Goal: Submit feedback/report problem

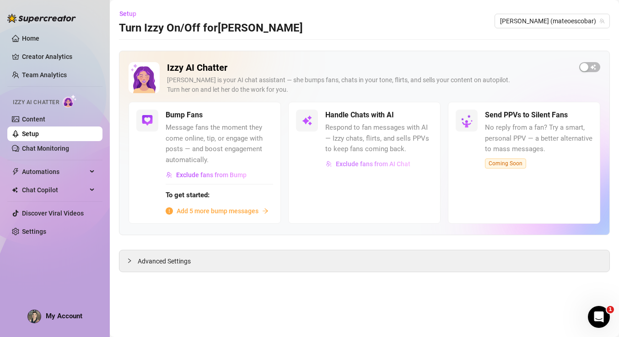
click at [373, 166] on span "Exclude fans from AI Chat" at bounding box center [373, 164] width 75 height 7
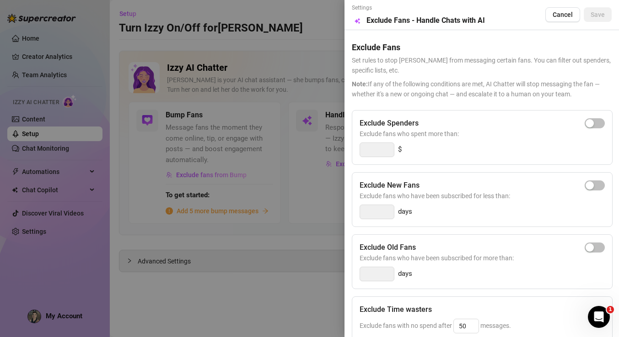
click at [320, 147] on div at bounding box center [309, 168] width 619 height 337
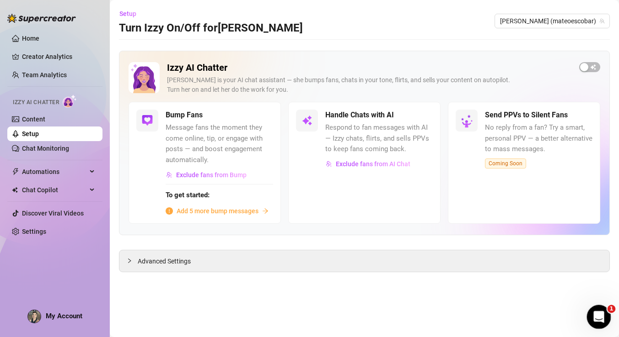
click at [597, 317] on icon "Open Intercom Messenger" at bounding box center [597, 315] width 6 height 7
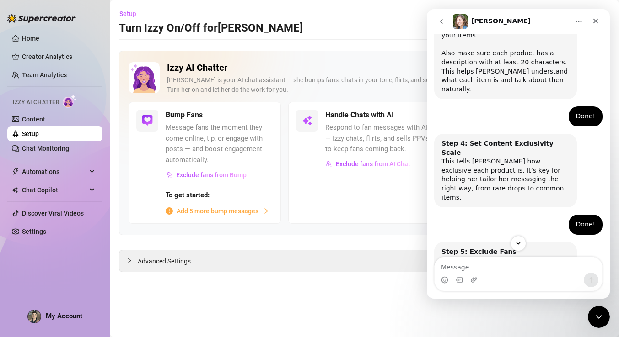
scroll to position [457, 0]
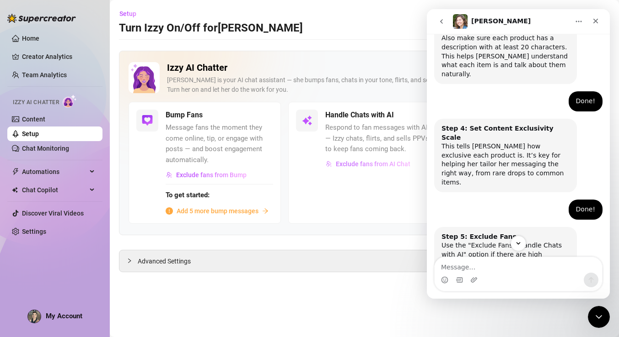
click at [392, 164] on span "Exclude fans from AI Chat" at bounding box center [373, 164] width 75 height 7
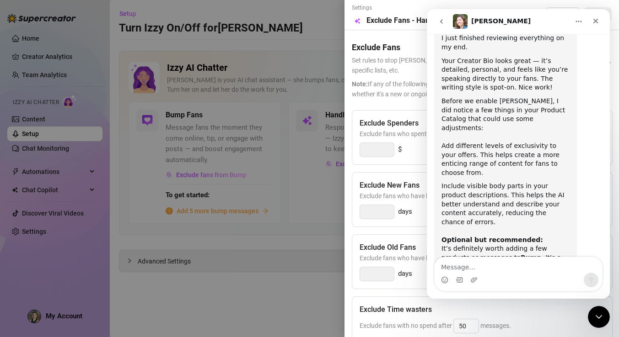
scroll to position [964, 0]
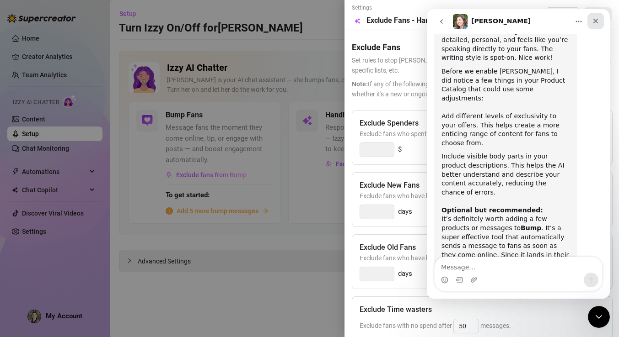
click at [594, 18] on icon "Close" at bounding box center [595, 20] width 7 height 7
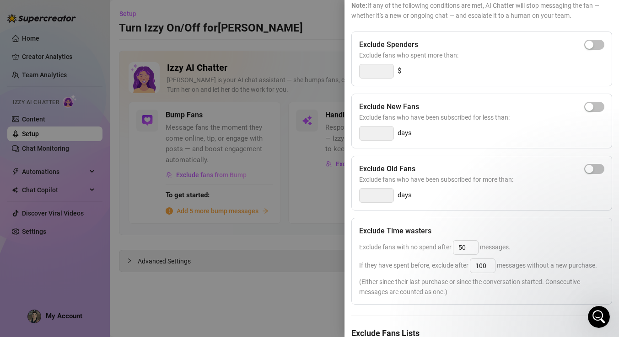
scroll to position [133, 0]
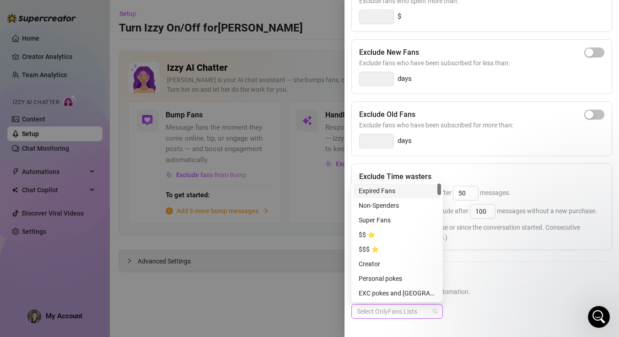
click at [417, 313] on div at bounding box center [392, 311] width 78 height 13
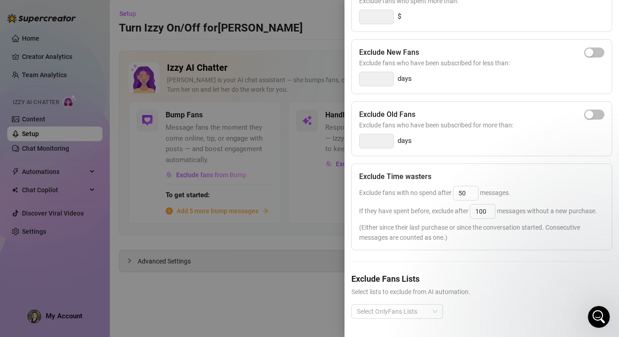
click at [456, 308] on div "Select OnlyFans Lists" at bounding box center [481, 319] width 260 height 29
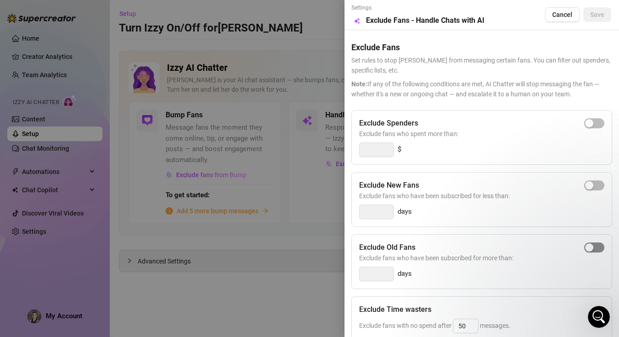
click at [590, 246] on div "button" at bounding box center [589, 248] width 8 height 8
type input "14"
click at [597, 247] on div "button" at bounding box center [599, 248] width 8 height 8
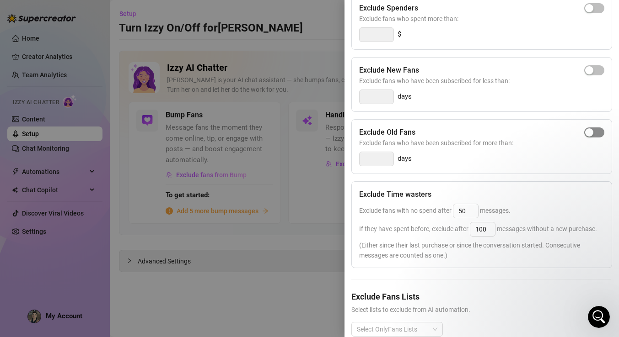
scroll to position [133, 0]
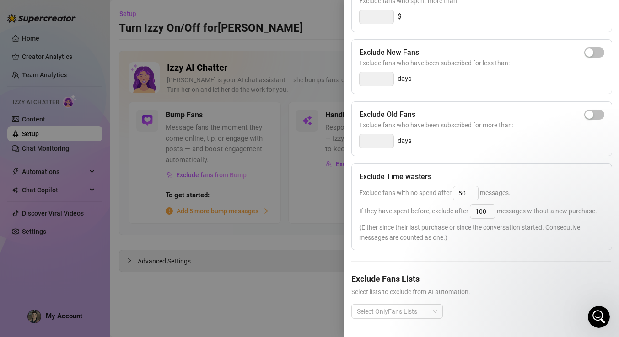
click at [303, 202] on div at bounding box center [309, 168] width 619 height 337
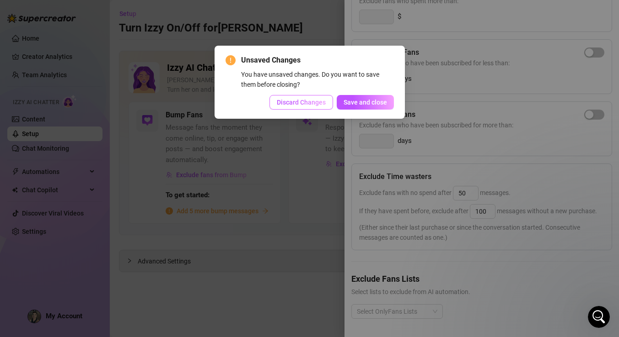
click at [299, 101] on span "Discard Changes" at bounding box center [301, 102] width 49 height 7
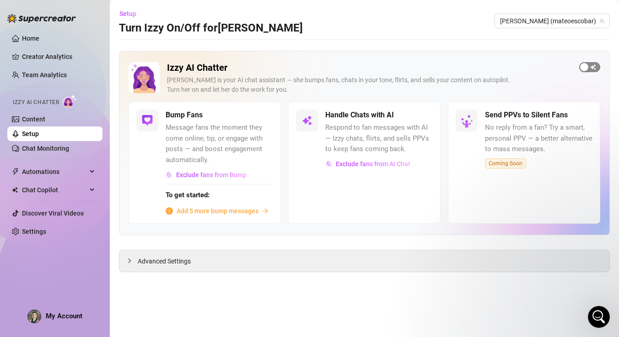
click at [587, 67] on div "button" at bounding box center [584, 67] width 8 height 8
click at [419, 118] on div "button" at bounding box center [417, 115] width 8 height 8
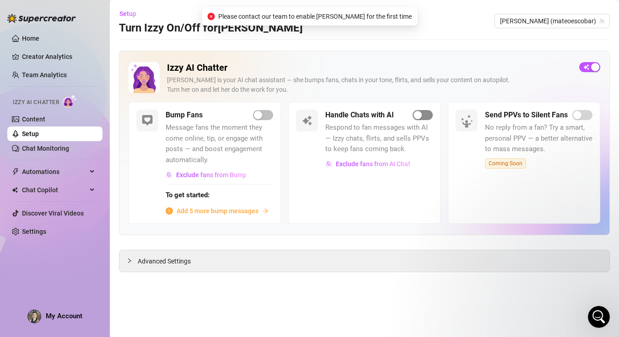
click at [419, 118] on div "button" at bounding box center [417, 115] width 8 height 8
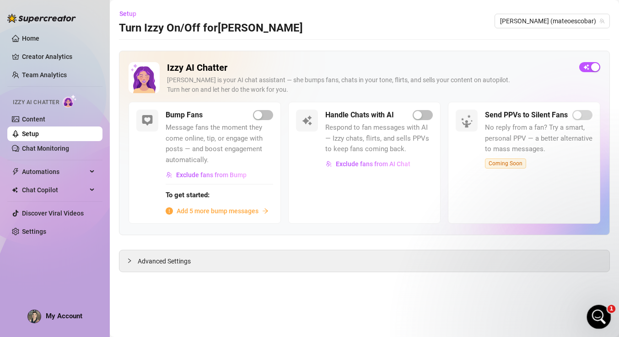
drag, startPoint x: 589, startPoint y: 323, endPoint x: 1176, endPoint y: 630, distance: 662.5
click at [586, 325] on div "Open Intercom Messenger" at bounding box center [597, 316] width 22 height 22
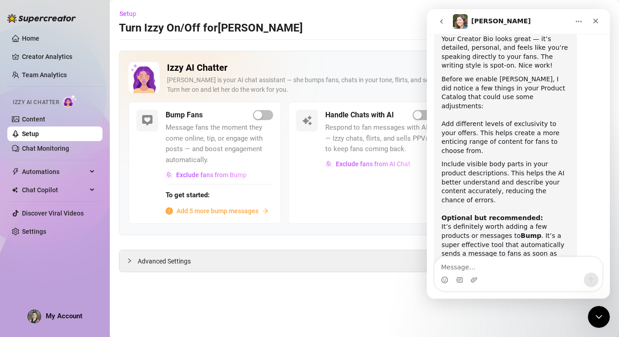
scroll to position [964, 0]
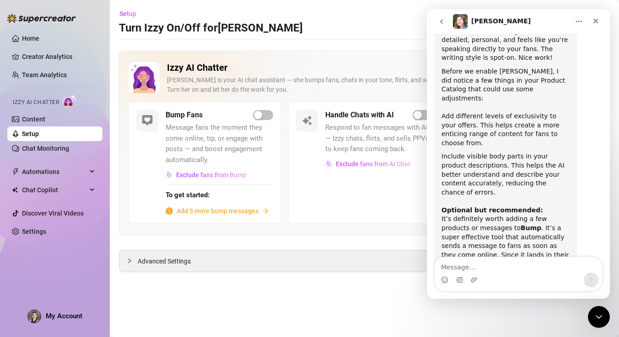
click at [478, 269] on textarea "Message…" at bounding box center [517, 265] width 167 height 16
type textarea "thanks"
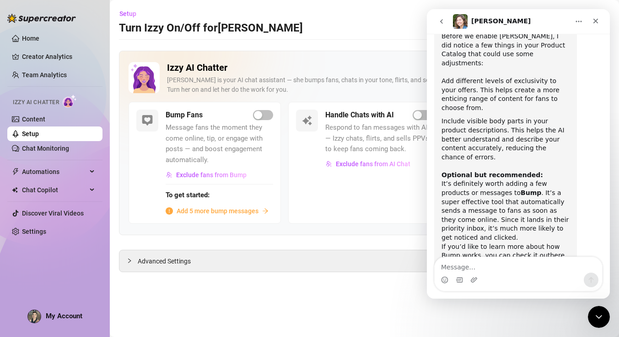
scroll to position [1016, 0]
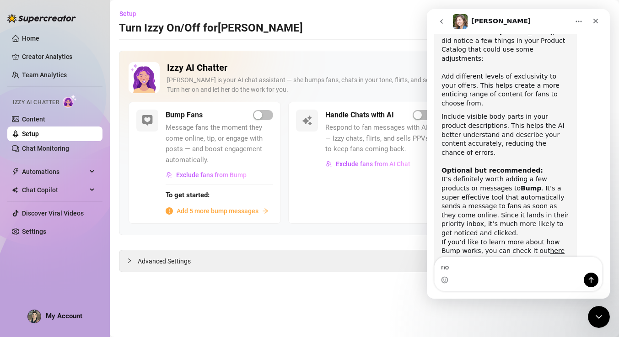
type textarea "n"
type textarea "I tried turning izzy on and still says contact team"
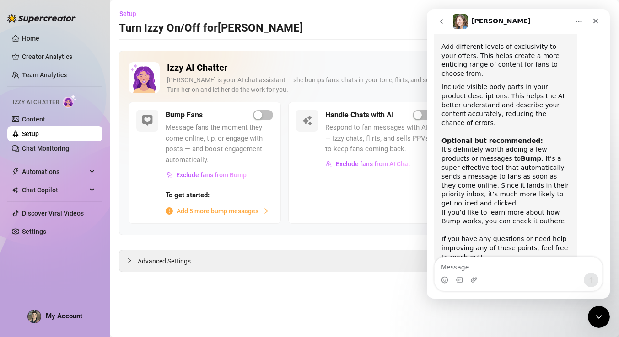
click at [410, 215] on div "Handle Chats with AI Respond to fan messages with AI — Izzy chats, flirts, and …" at bounding box center [364, 163] width 152 height 122
click at [396, 201] on div "Handle Chats with AI Respond to fan messages with AI — Izzy chats, flirts, and …" at bounding box center [364, 163] width 152 height 122
